Goal: Task Accomplishment & Management: Use online tool/utility

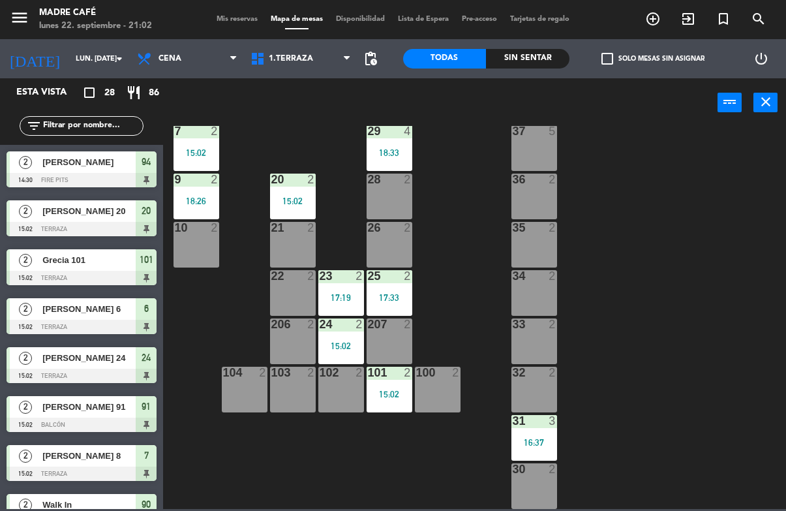
scroll to position [314, 0]
click at [526, 378] on div at bounding box center [534, 373] width 22 height 12
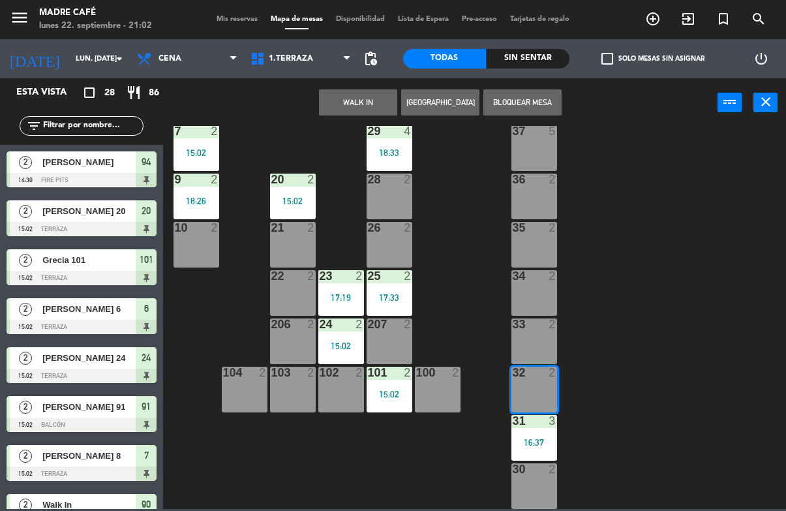
click at [376, 91] on button "WALK IN" at bounding box center [358, 102] width 78 height 26
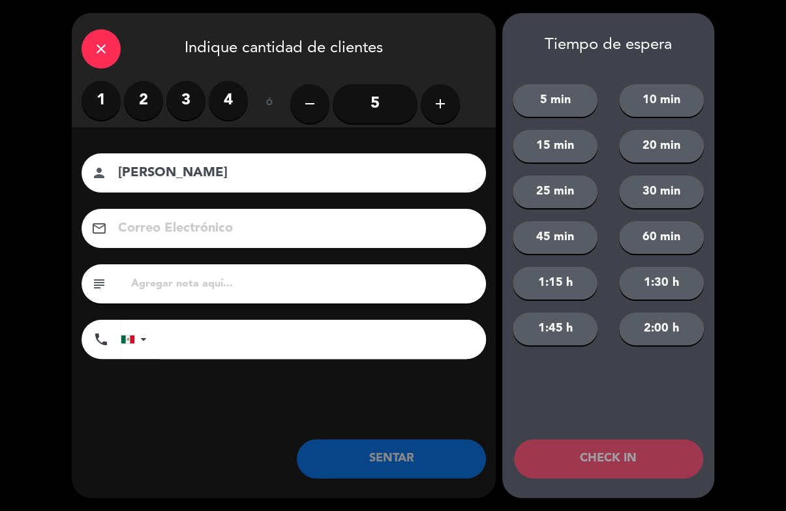
type input "[PERSON_NAME]"
click at [727, 148] on div "close Indique cantidad de clientes 1 2 3 4 ó remove 5 add Nombre del cliente pe…" at bounding box center [393, 255] width 786 height 511
click at [589, 466] on button "CHECK IN" at bounding box center [608, 458] width 189 height 39
click at [147, 93] on label "2" at bounding box center [143, 100] width 39 height 39
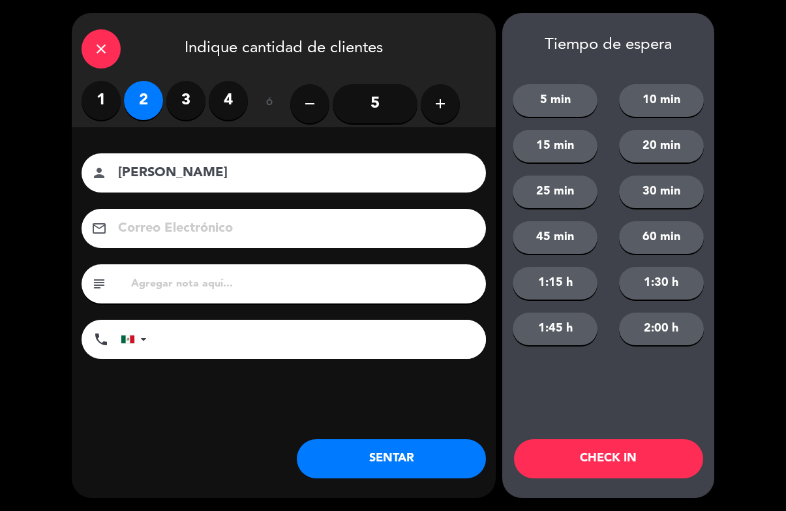
click at [600, 464] on button "CHECK IN" at bounding box center [608, 458] width 189 height 39
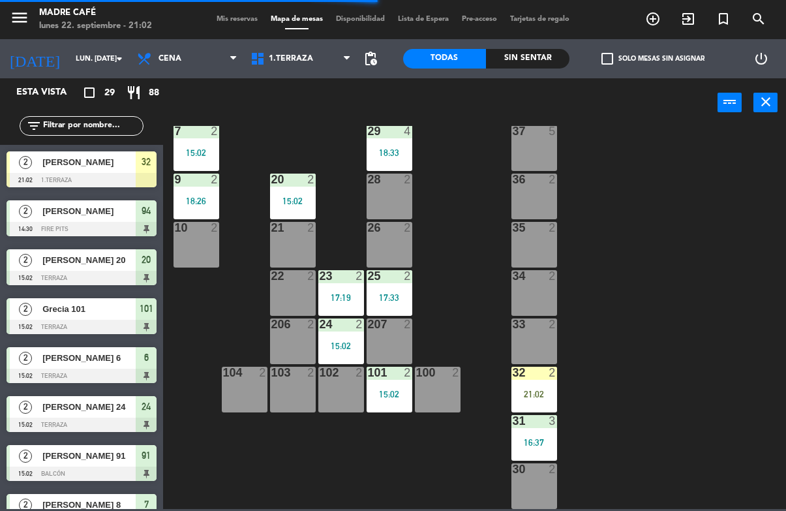
click at [550, 397] on div "21:02" at bounding box center [535, 394] width 46 height 9
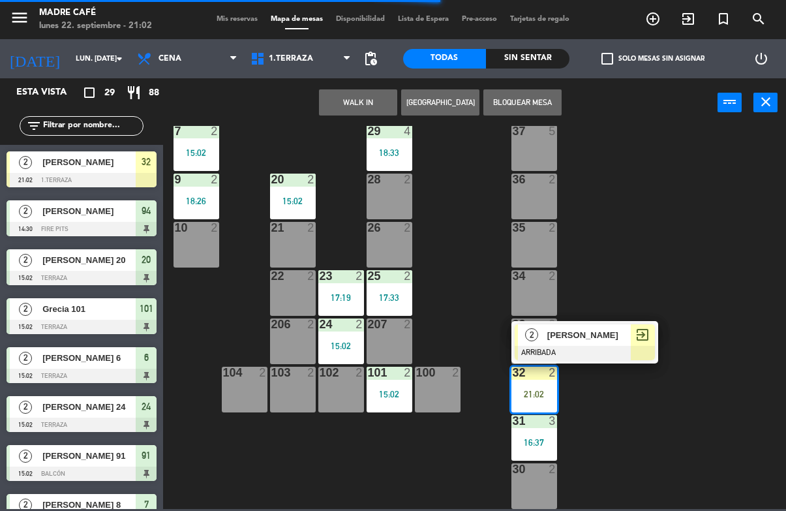
click at [641, 346] on div at bounding box center [585, 353] width 140 height 14
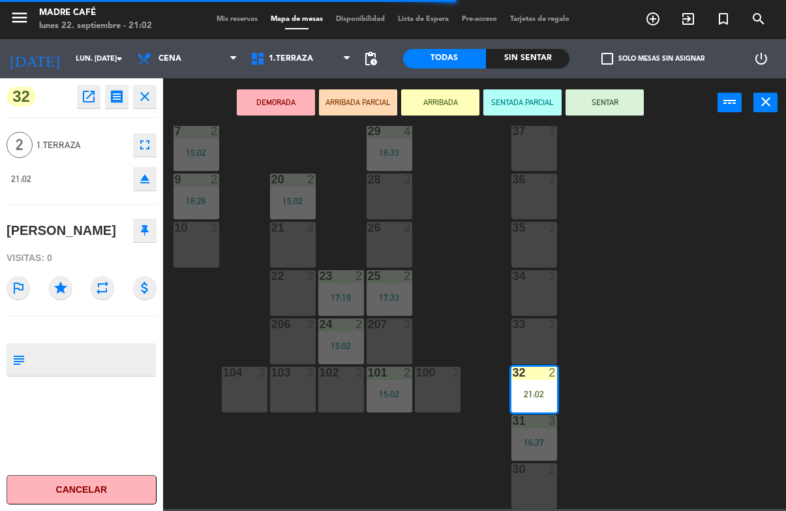
click at [600, 94] on button "SENTAR" at bounding box center [605, 102] width 78 height 26
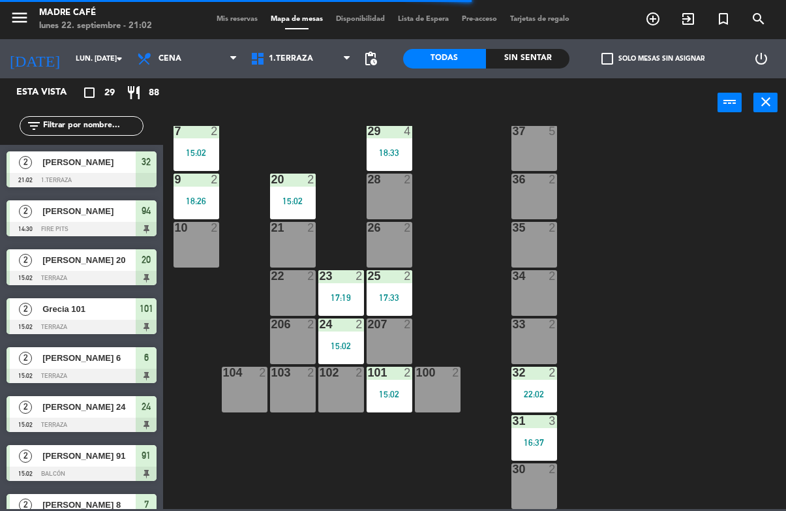
click at [677, 141] on div "11 2 17:19 63 5 62 2 12 2 1 6 61 5 64 5 17 2 18:00 13 5 17:19 2 lock 6 60 5 65 …" at bounding box center [478, 317] width 615 height 383
click at [679, 172] on div "11 2 17:19 63 5 62 2 12 2 1 6 61 5 64 5 17 2 18:00 13 5 17:19 2 lock 6 60 5 65 …" at bounding box center [478, 317] width 615 height 383
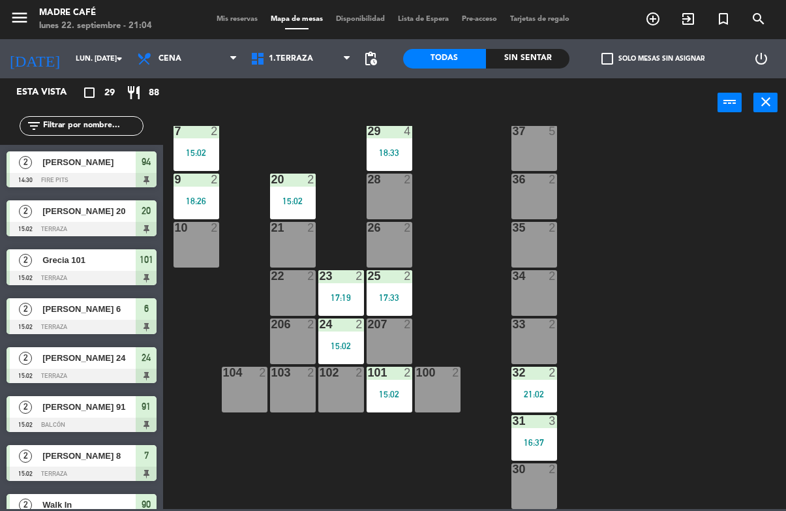
click at [681, 12] on icon "exit_to_app" at bounding box center [689, 19] width 16 height 16
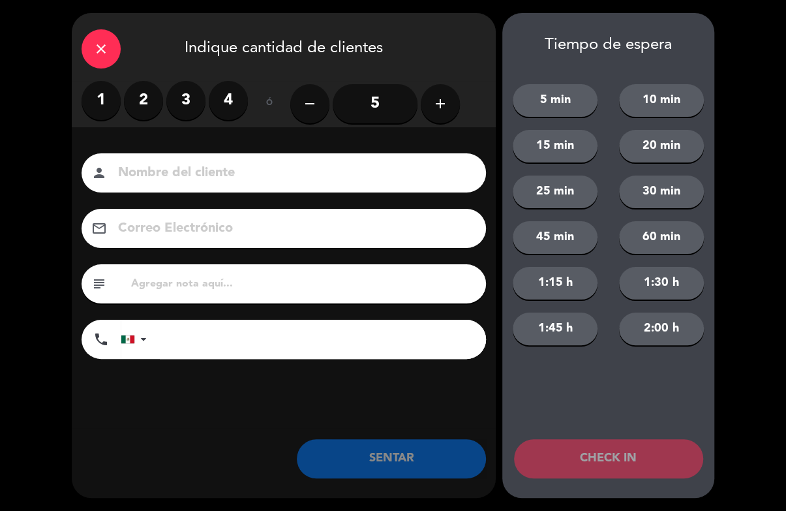
click at [181, 101] on label "3" at bounding box center [185, 100] width 39 height 39
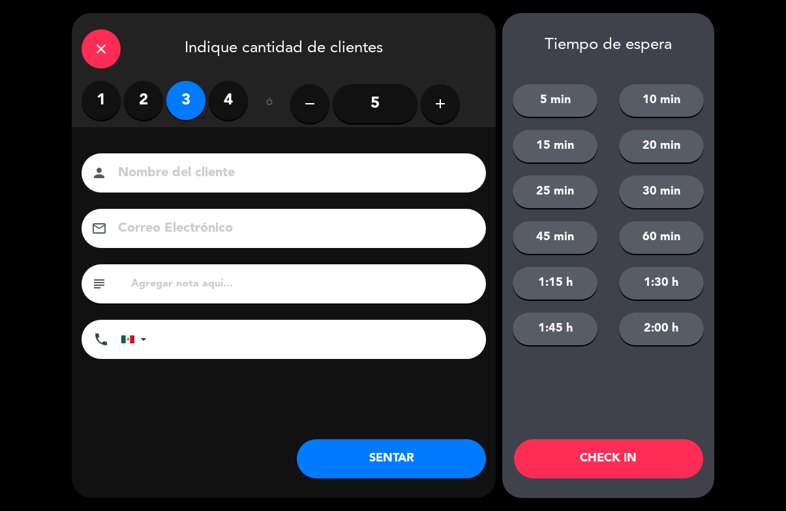
click at [279, 176] on input at bounding box center [293, 173] width 352 height 23
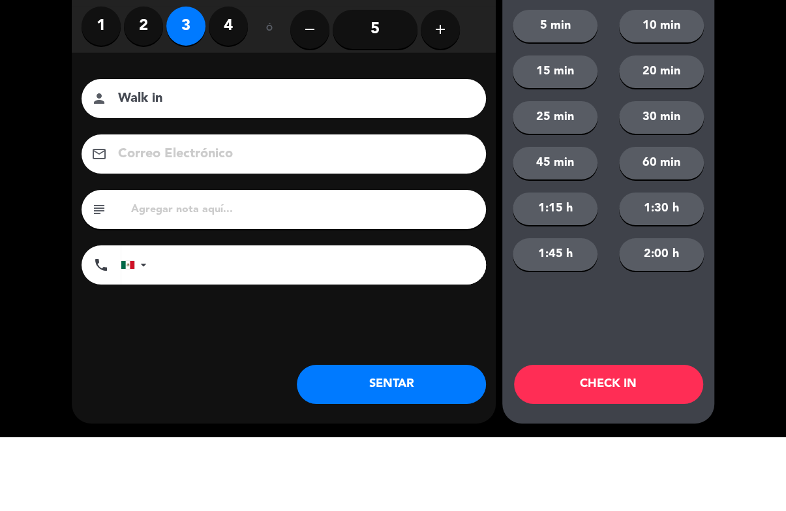
click at [752, 148] on div "close Indique cantidad de clientes 1 2 3 4 ó remove 5 add Nombre del cliente pe…" at bounding box center [393, 255] width 786 height 511
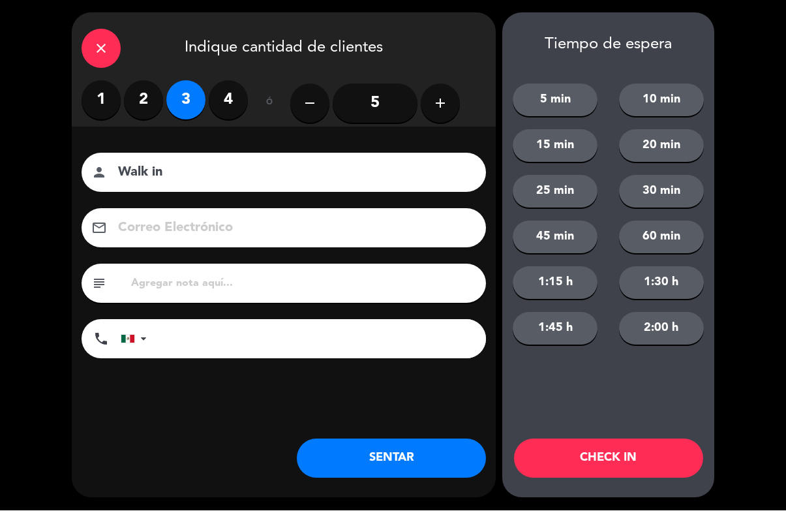
click at [272, 168] on input "Walk in" at bounding box center [293, 173] width 352 height 23
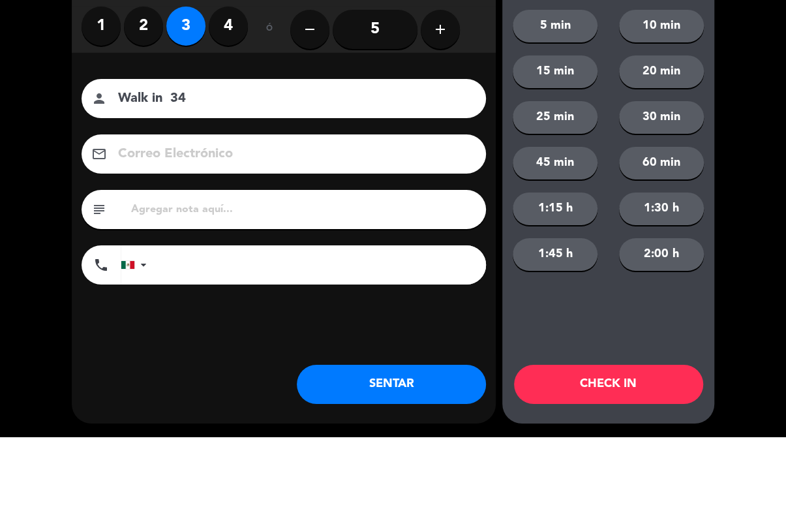
type input "Walk in 34"
click at [745, 130] on div "close Indique cantidad de clientes 1 2 3 4 ó remove 5 add Nombre del cliente pe…" at bounding box center [393, 255] width 786 height 511
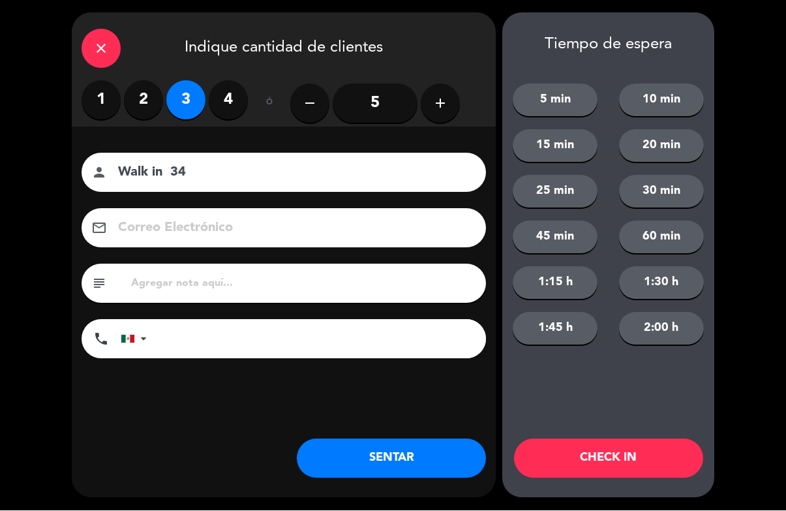
click at [621, 454] on button "CHECK IN" at bounding box center [608, 458] width 189 height 39
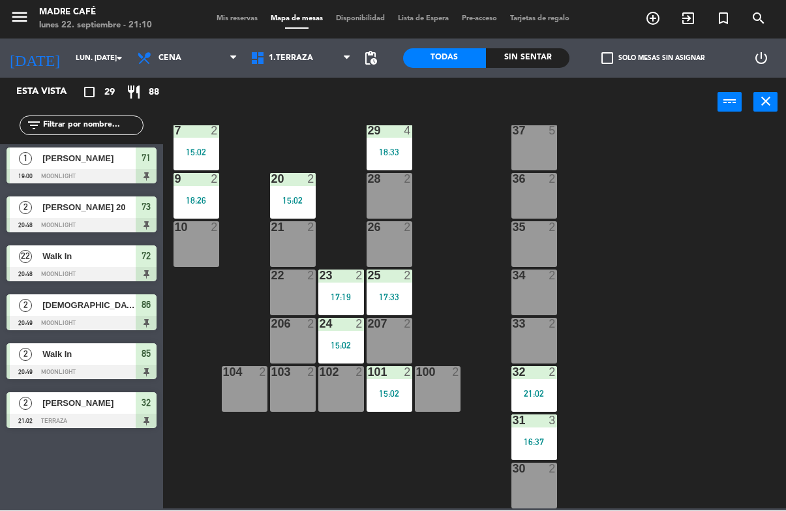
scroll to position [1129, 0]
